Goal: Information Seeking & Learning: Understand process/instructions

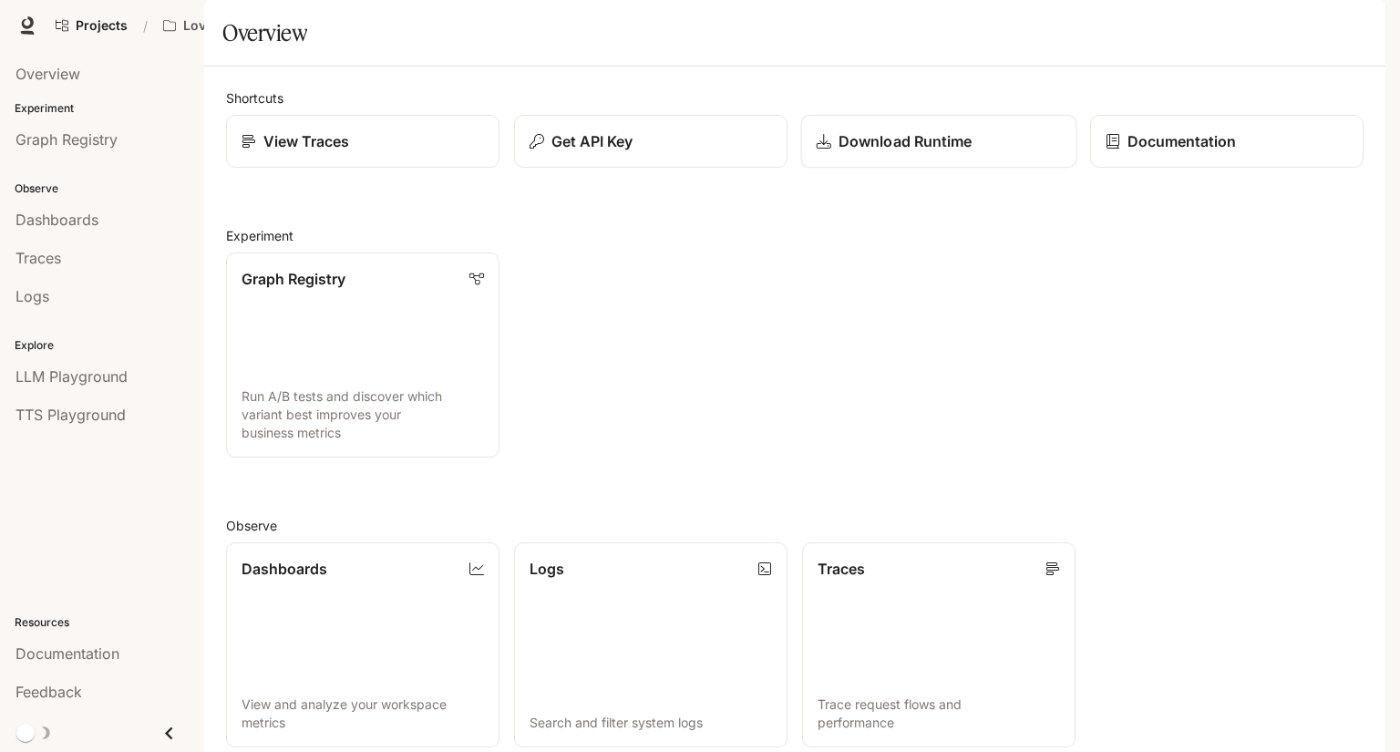
click at [903, 152] on p "Download Runtime" at bounding box center [905, 141] width 133 height 22
drag, startPoint x: 63, startPoint y: 54, endPoint x: 54, endPoint y: 59, distance: 10.6
click at [61, 57] on div "Go to projects" at bounding box center [91, 63] width 95 height 39
click at [26, 87] on link "Overview" at bounding box center [102, 74] width 190 height 35
click at [65, 82] on span "Overview" at bounding box center [47, 74] width 65 height 22
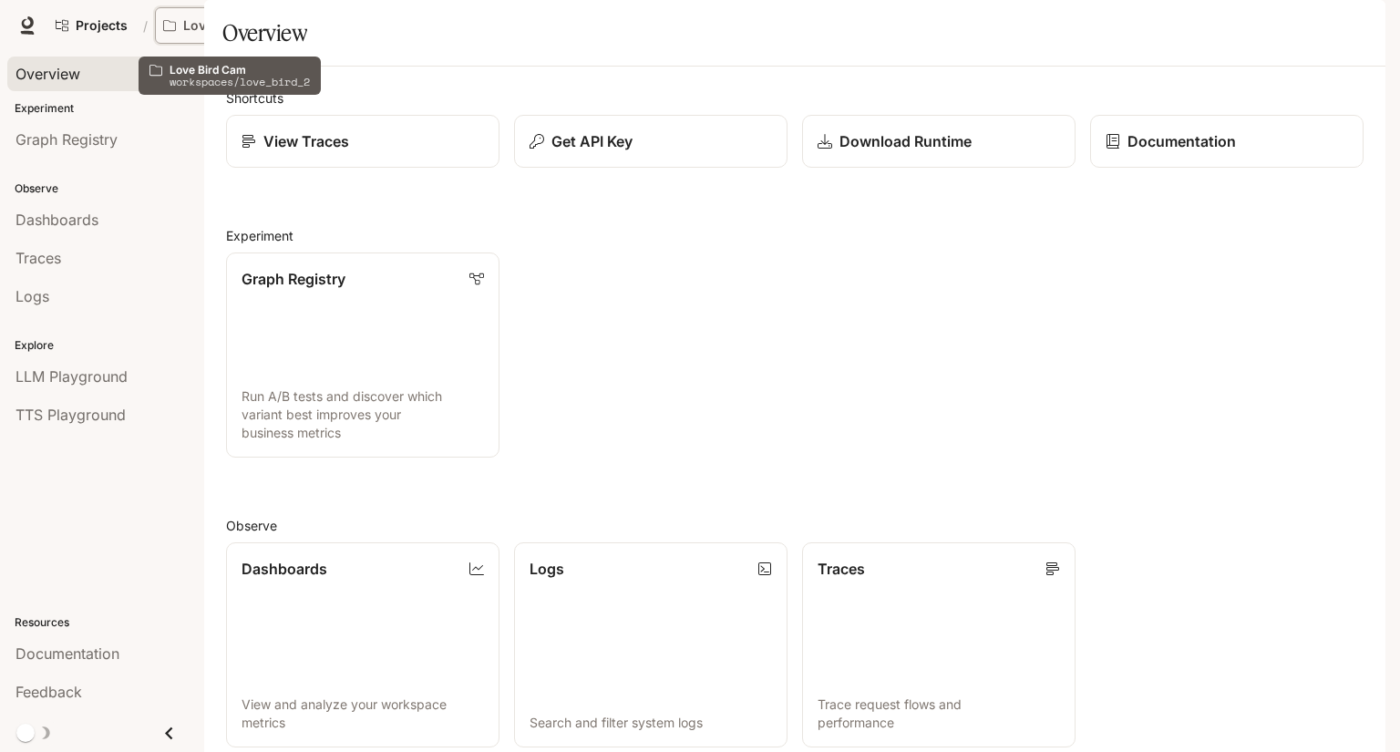
click at [201, 15] on button "Love Bird Cam" at bounding box center [229, 25] width 148 height 36
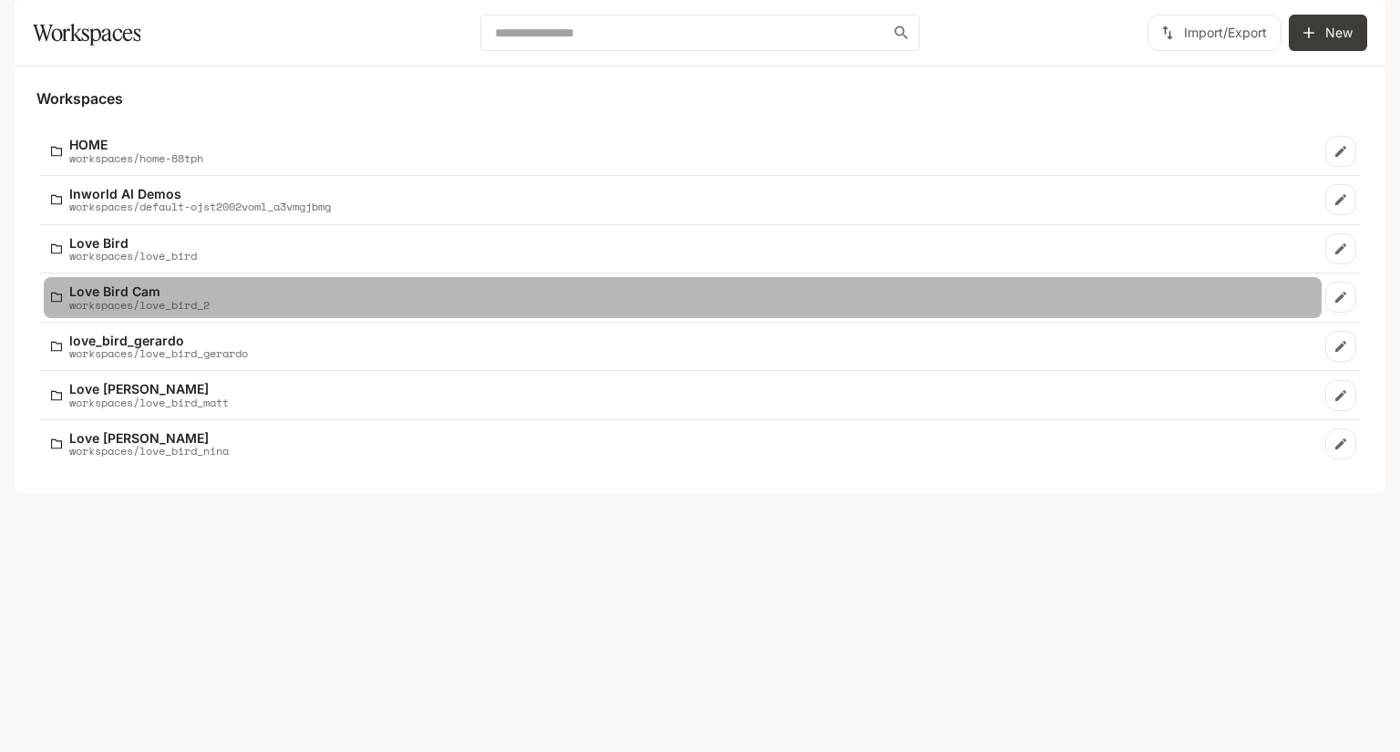
click at [176, 298] on p "Love Bird Cam" at bounding box center [139, 291] width 140 height 14
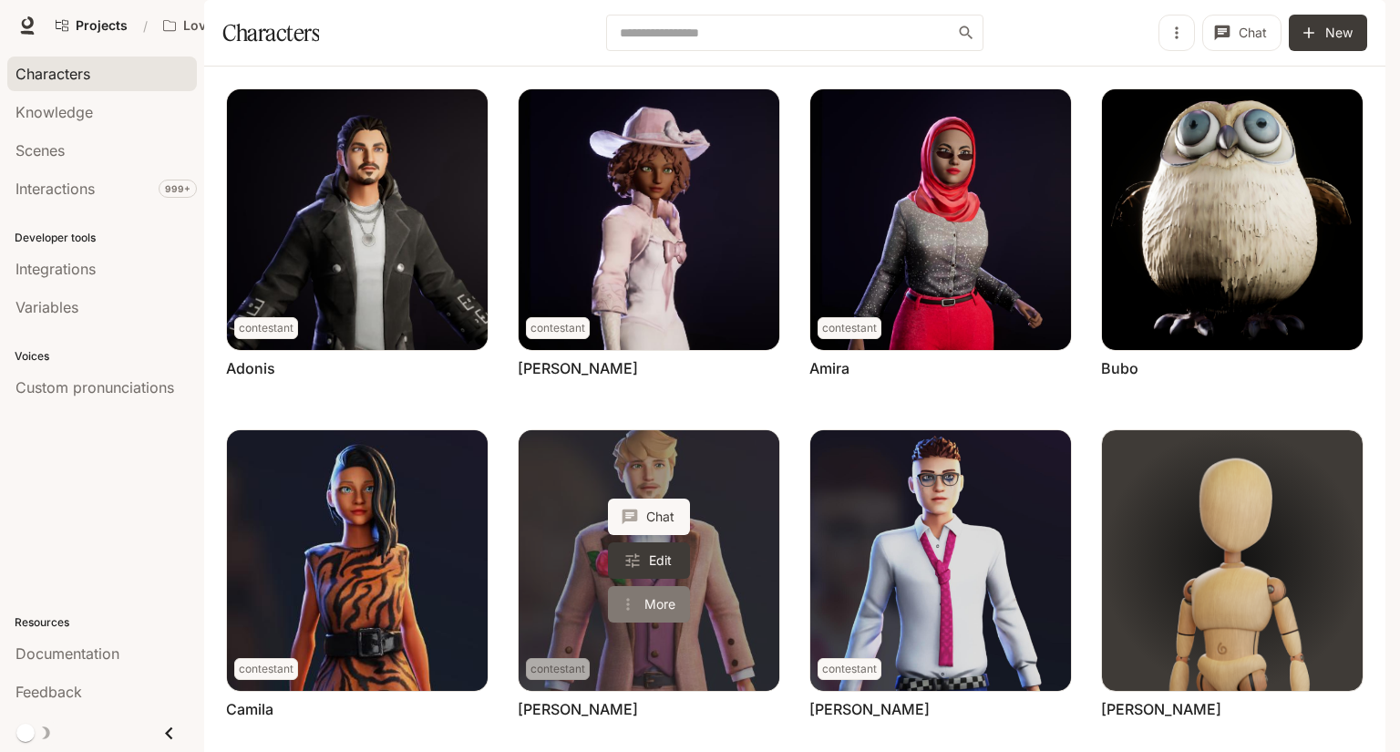
scroll to position [485, 0]
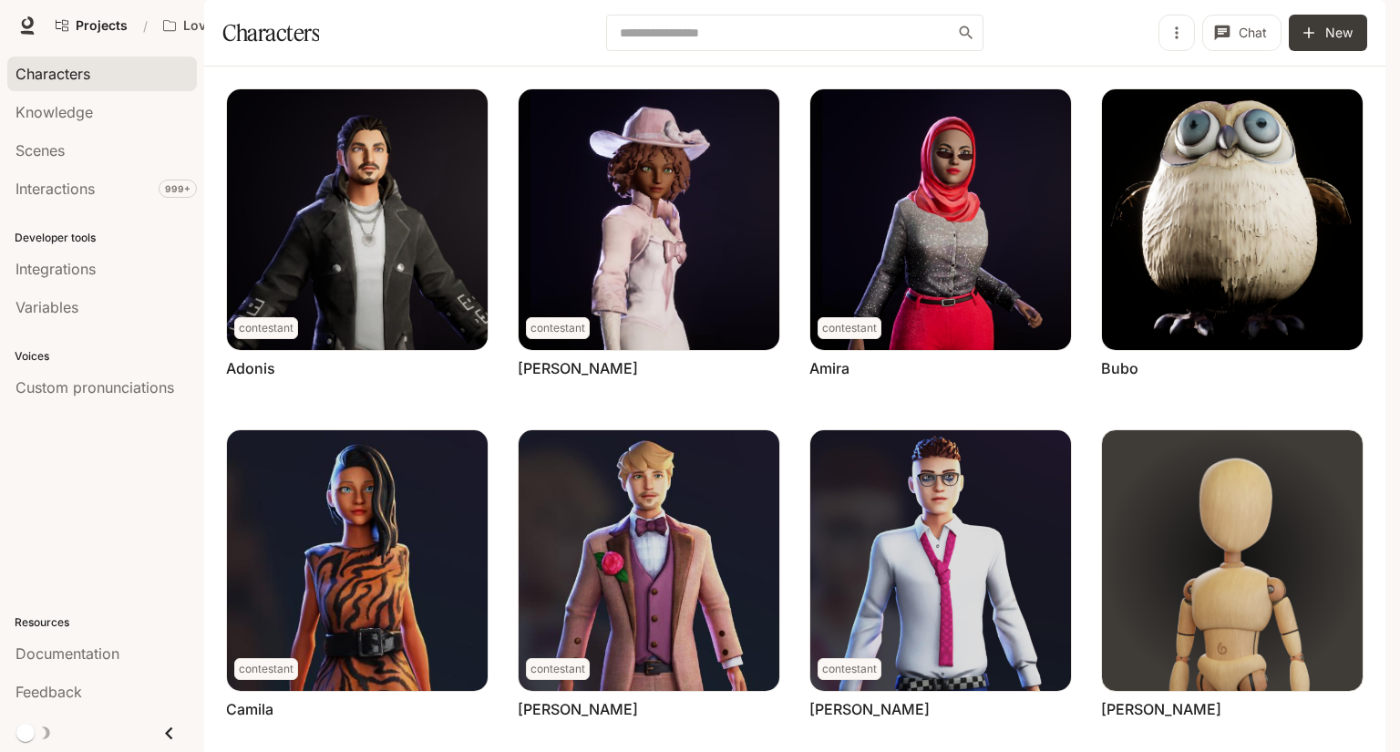
click at [1163, 23] on div "New" at bounding box center [1164, 25] width 28 height 16
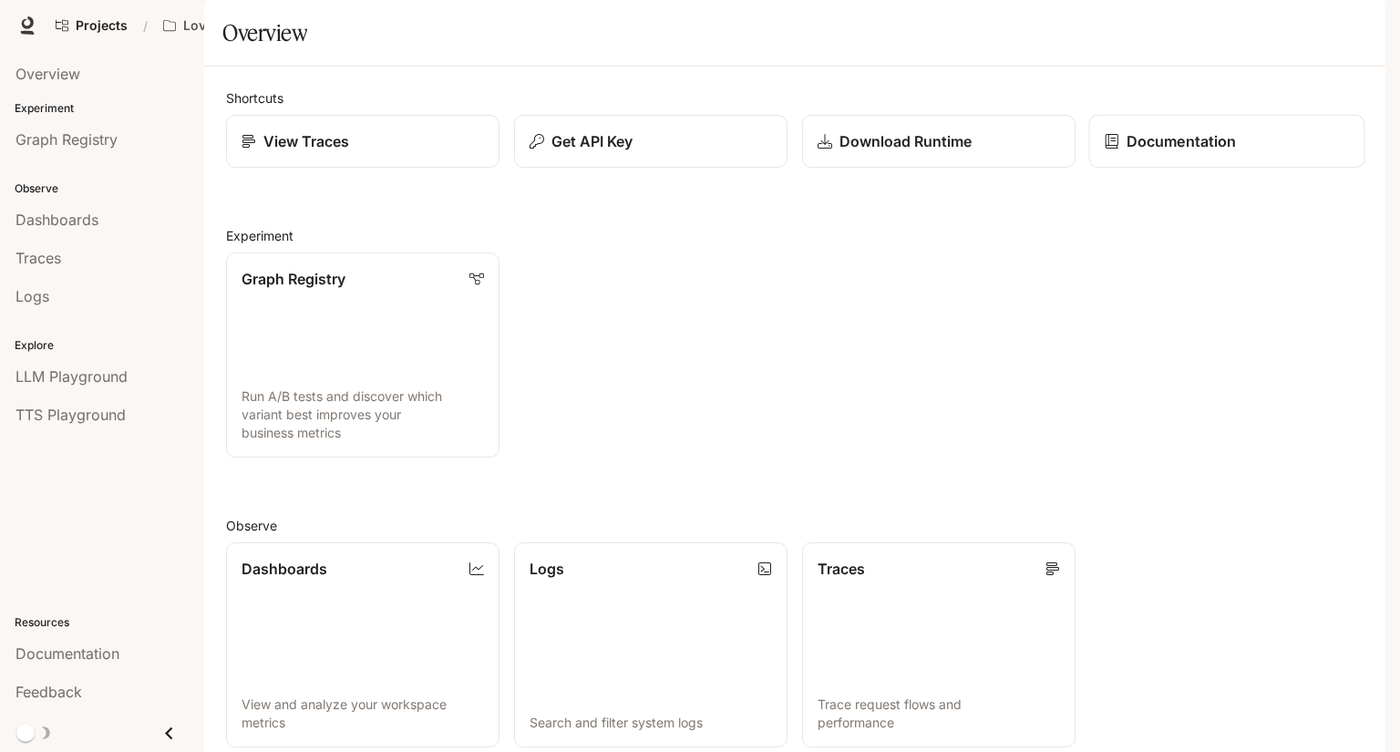
click at [1142, 152] on p "Documentation" at bounding box center [1181, 141] width 109 height 22
